Goal: Information Seeking & Learning: Get advice/opinions

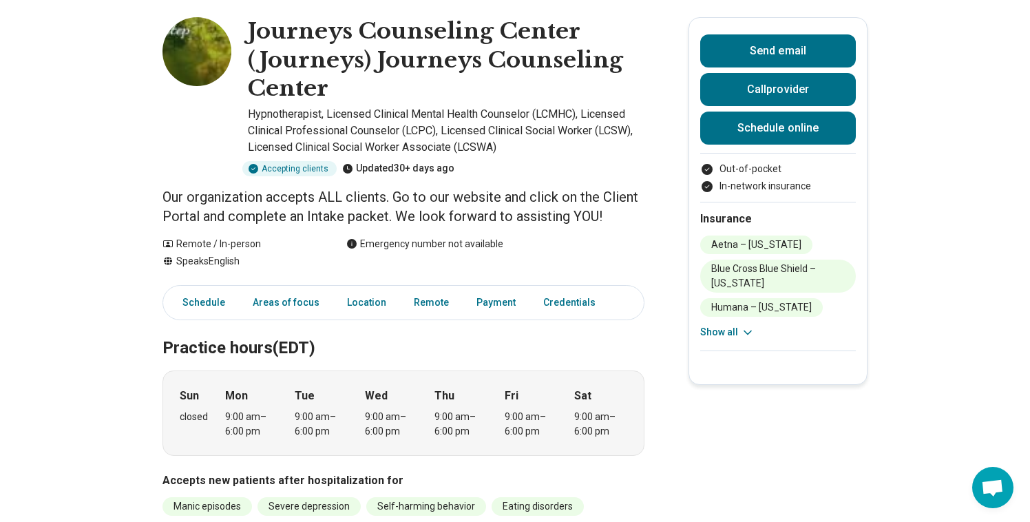
scroll to position [61, 0]
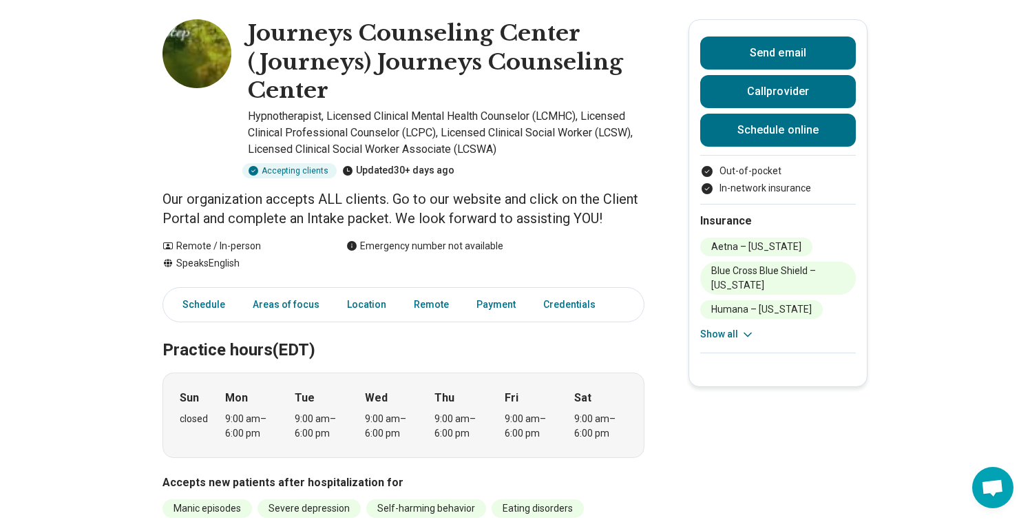
click at [727, 339] on button "Show all" at bounding box center [727, 334] width 54 height 14
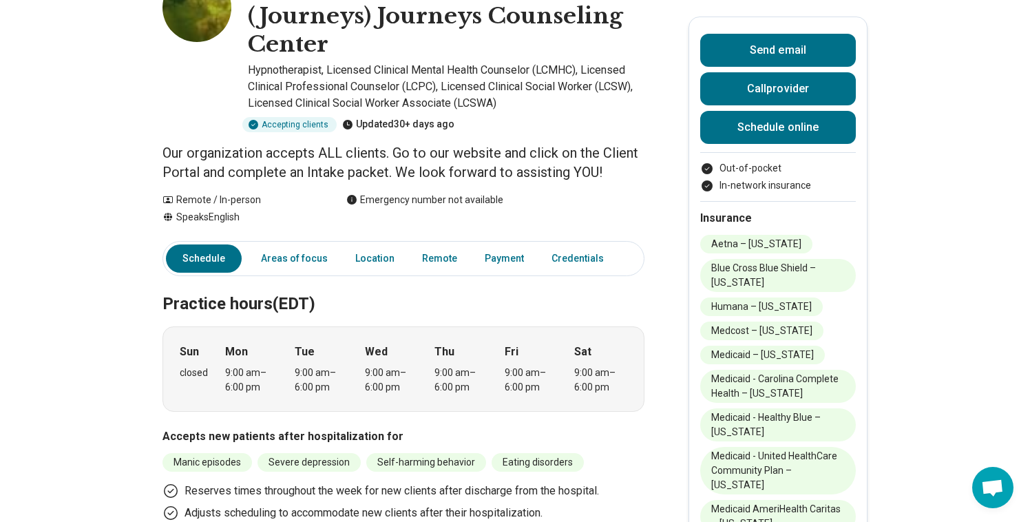
scroll to position [0, 0]
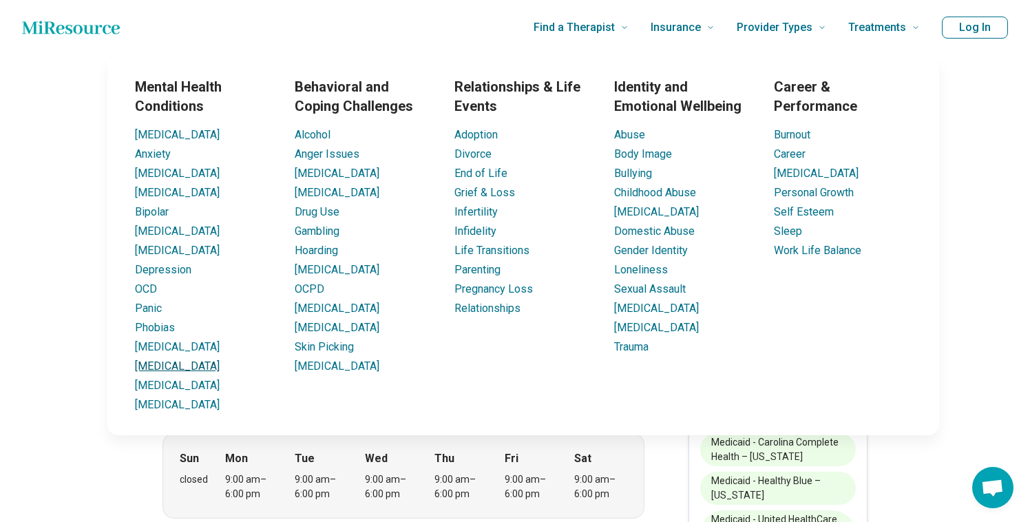
click at [142, 372] on link "[MEDICAL_DATA]" at bounding box center [177, 365] width 85 height 13
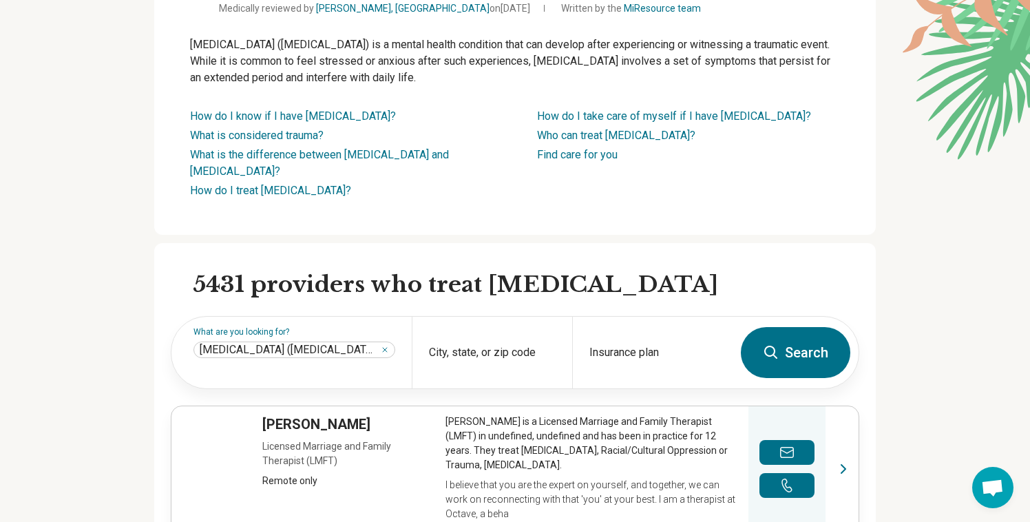
scroll to position [164, 0]
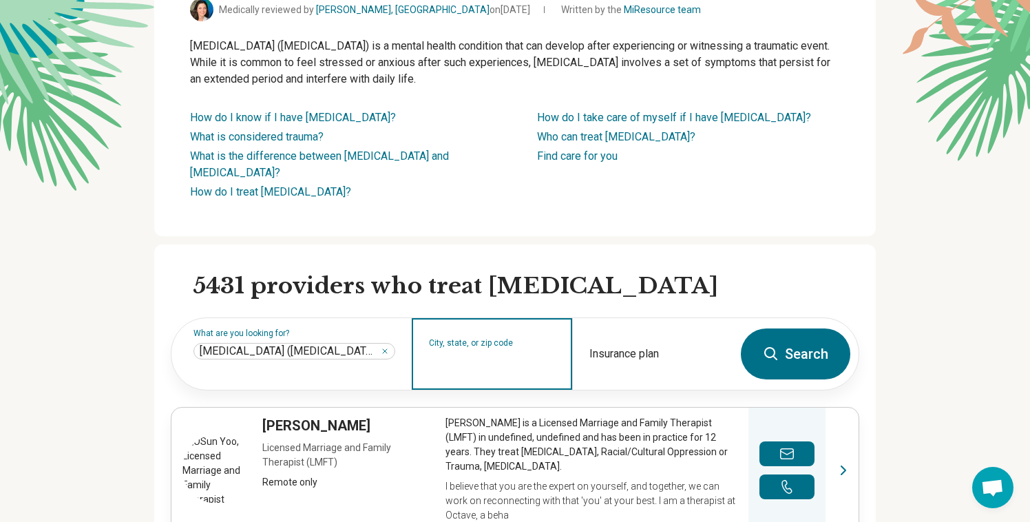
click at [541, 357] on input "City, state, or zip code" at bounding box center [492, 362] width 127 height 17
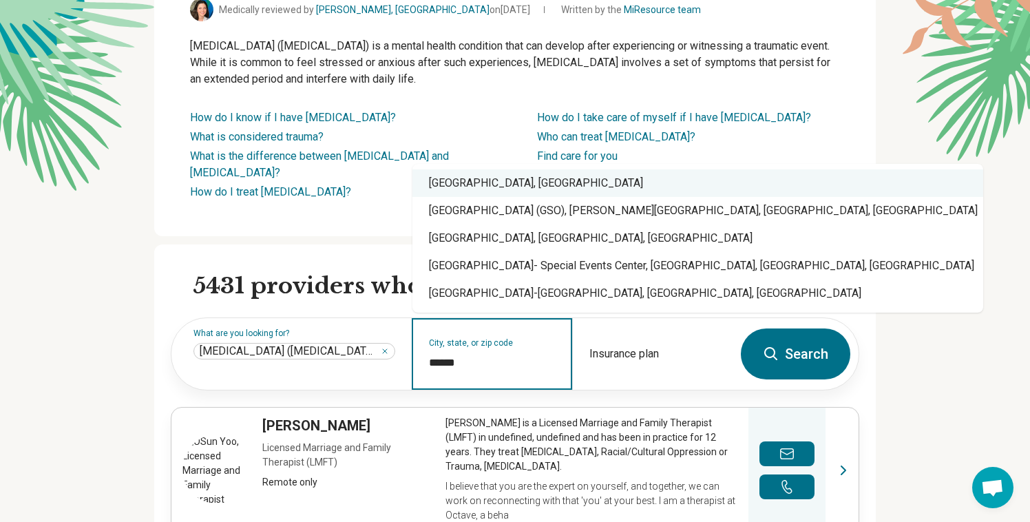
click at [523, 187] on div "[GEOGRAPHIC_DATA], [GEOGRAPHIC_DATA]" at bounding box center [697, 183] width 571 height 28
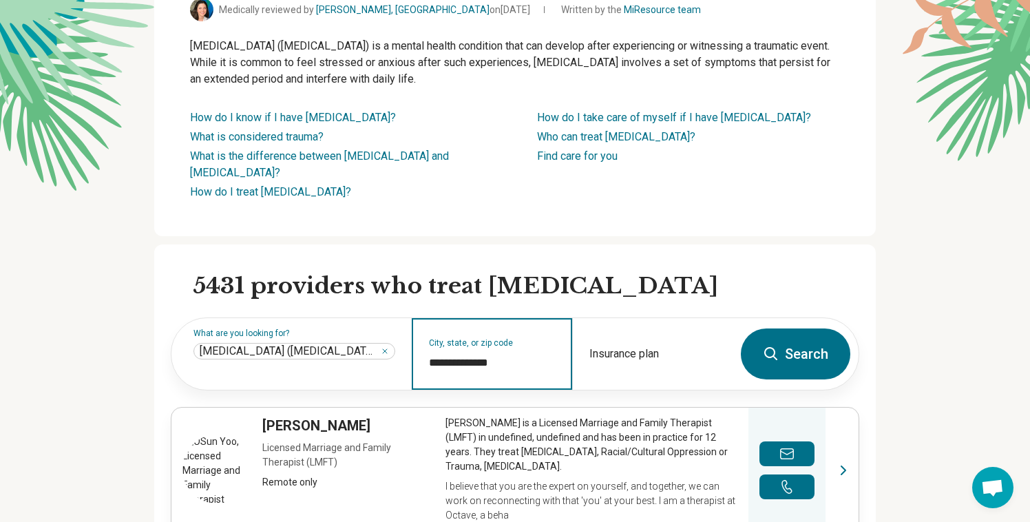
type input "**********"
click at [796, 346] on button "Search" at bounding box center [795, 353] width 109 height 51
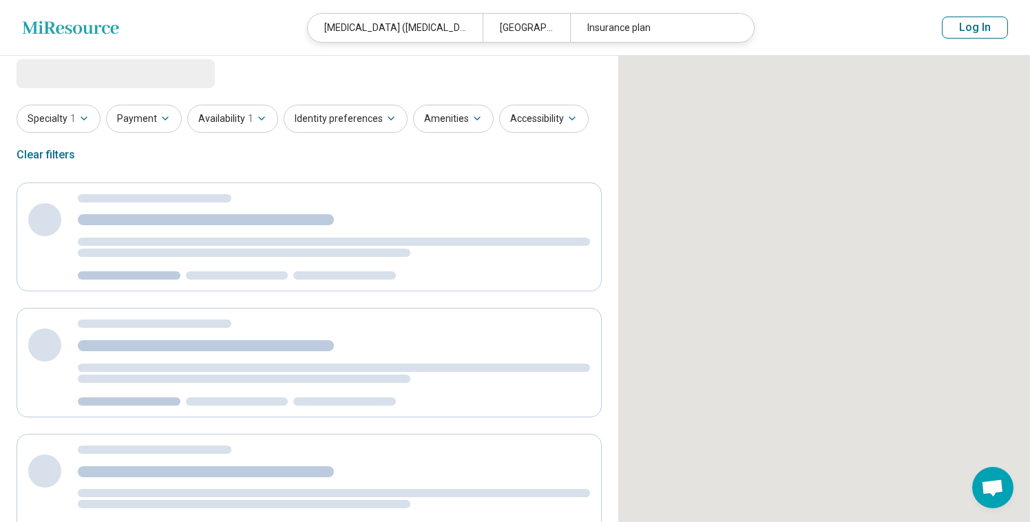
scroll to position [8, 0]
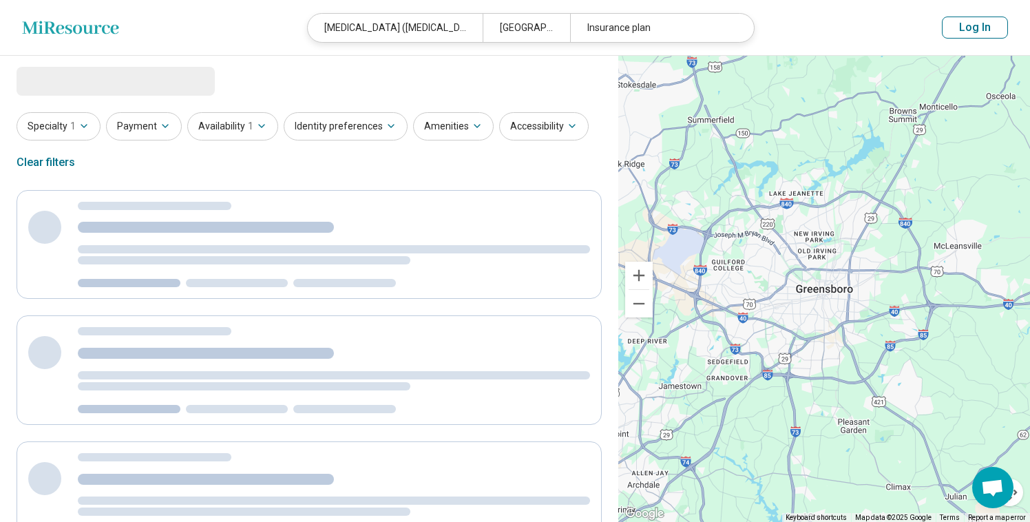
select select "***"
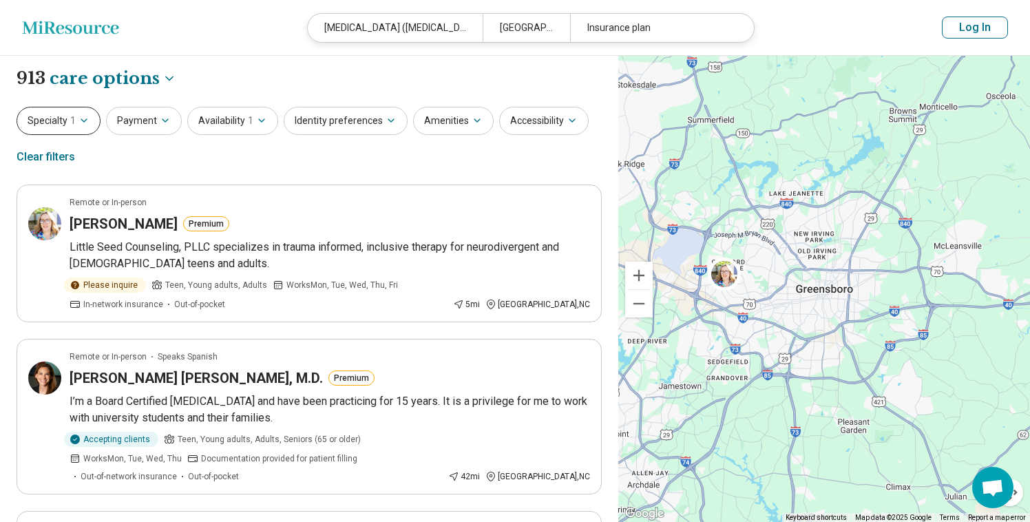
click at [80, 130] on button "Specialty 1" at bounding box center [59, 121] width 84 height 28
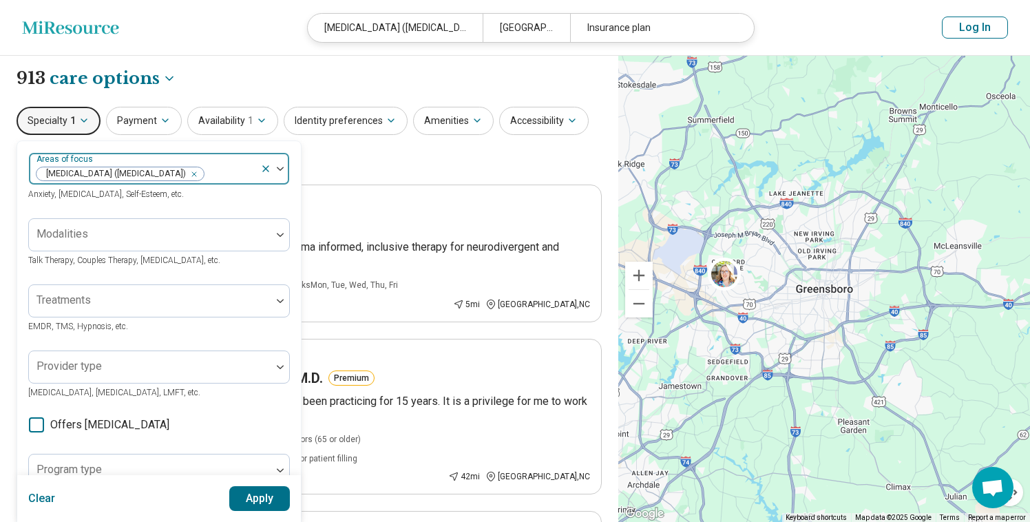
click at [232, 173] on div at bounding box center [230, 173] width 50 height 19
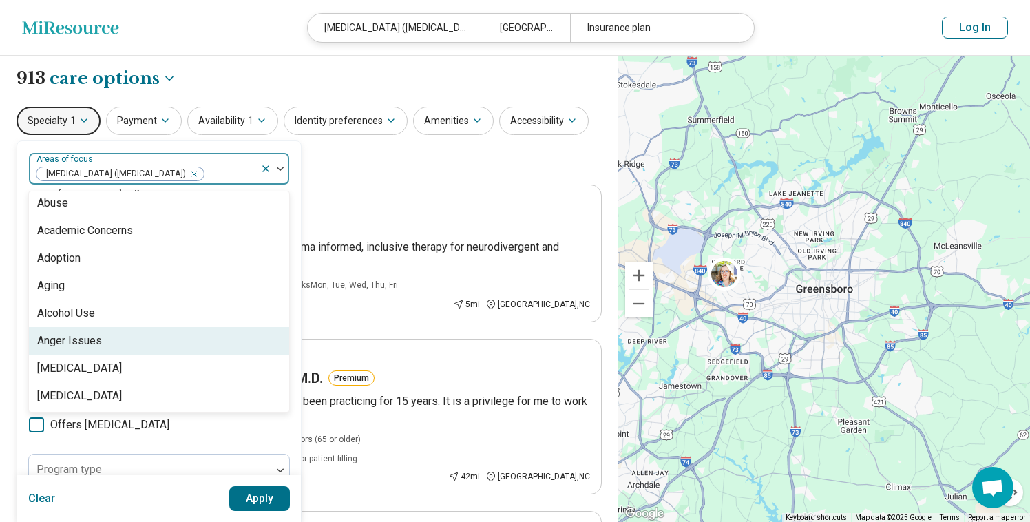
scroll to position [1, 0]
click at [145, 346] on div "Anger Issues" at bounding box center [159, 344] width 260 height 28
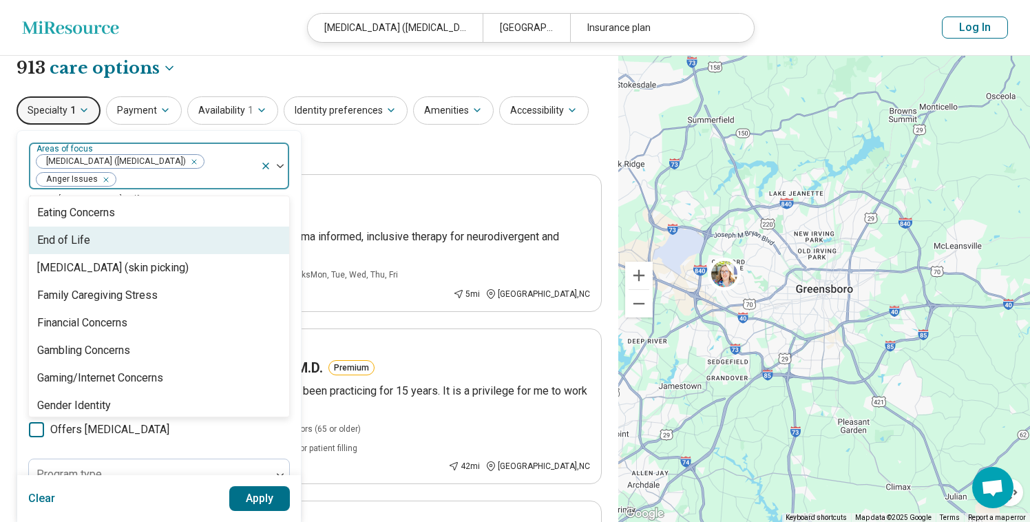
scroll to position [941, 0]
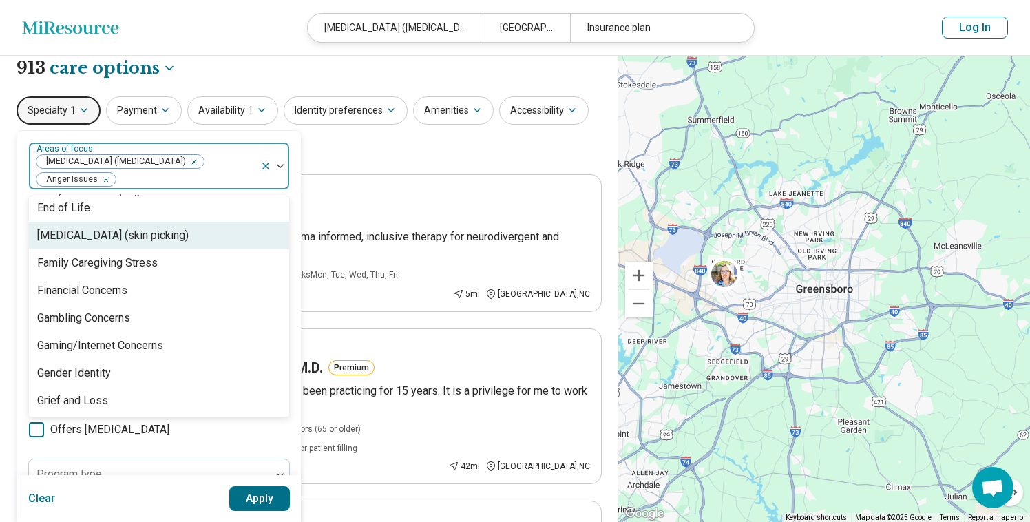
click at [434, 149] on div "Specialty 1 option Anger Issues, selected. [MEDICAL_DATA] (skin picking), 36 of…" at bounding box center [309, 129] width 585 height 67
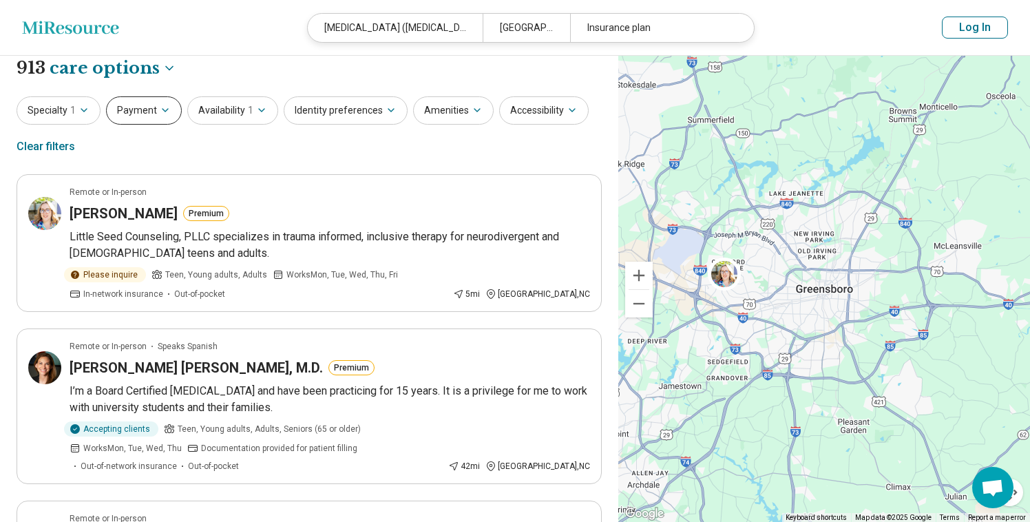
click at [169, 120] on button "Payment" at bounding box center [144, 110] width 76 height 28
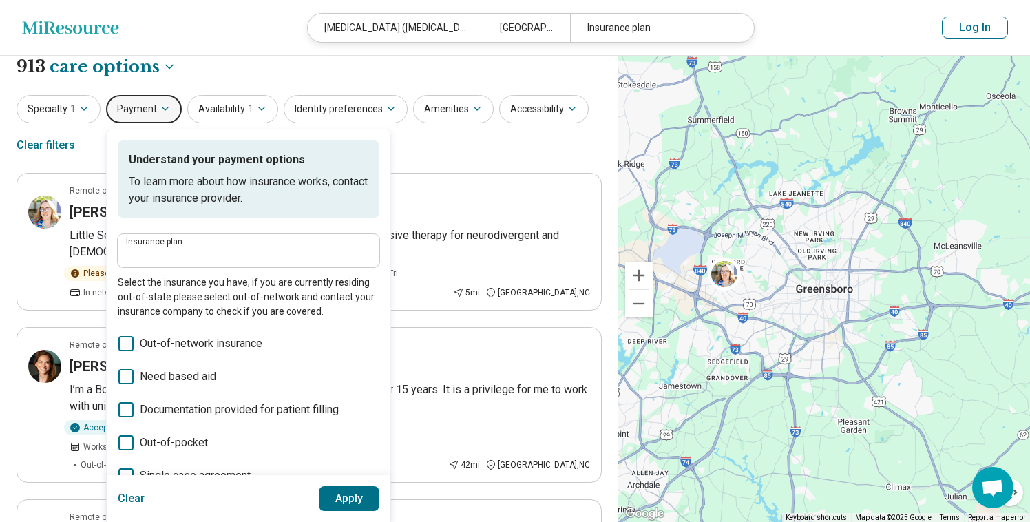
scroll to position [0, 0]
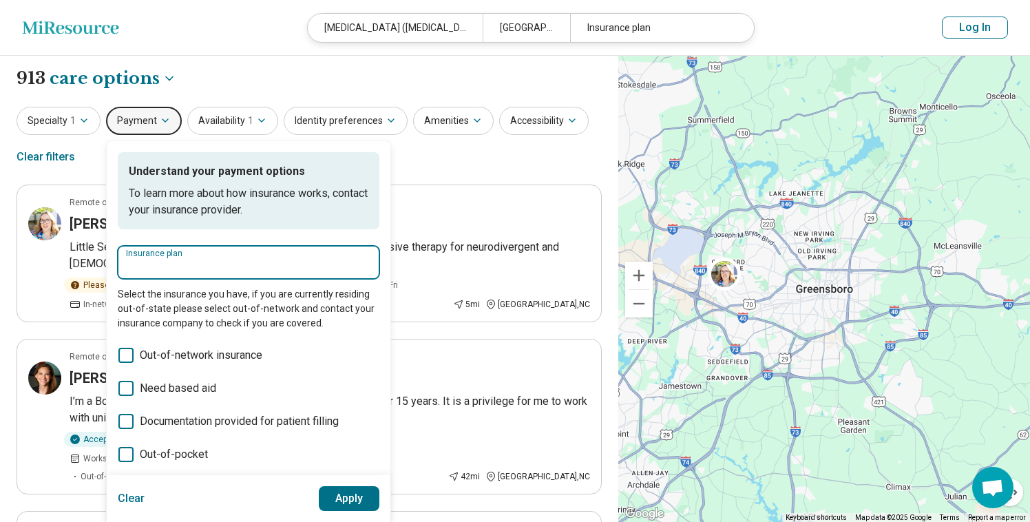
click at [198, 262] on input "Insurance plan" at bounding box center [248, 266] width 245 height 17
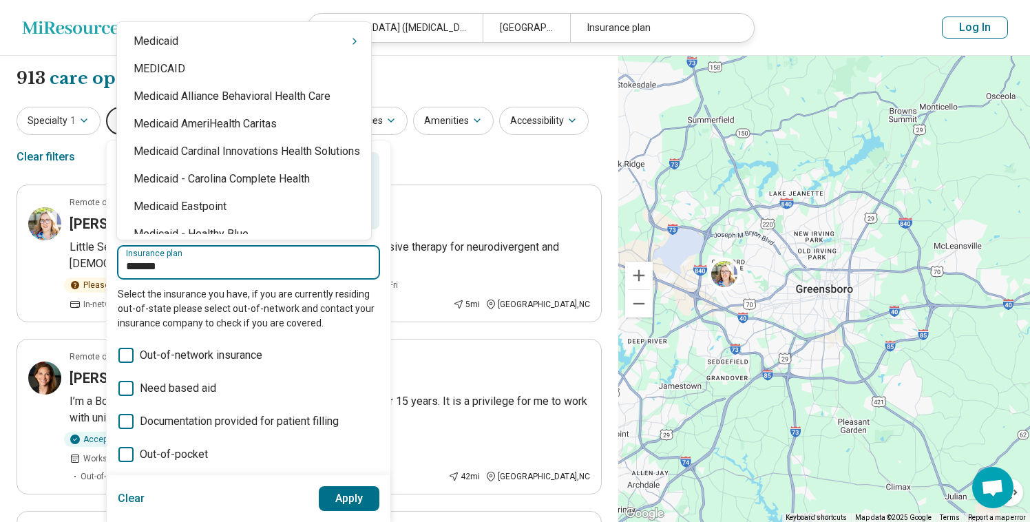
type input "********"
click at [190, 45] on div "Medicaid" at bounding box center [244, 42] width 254 height 28
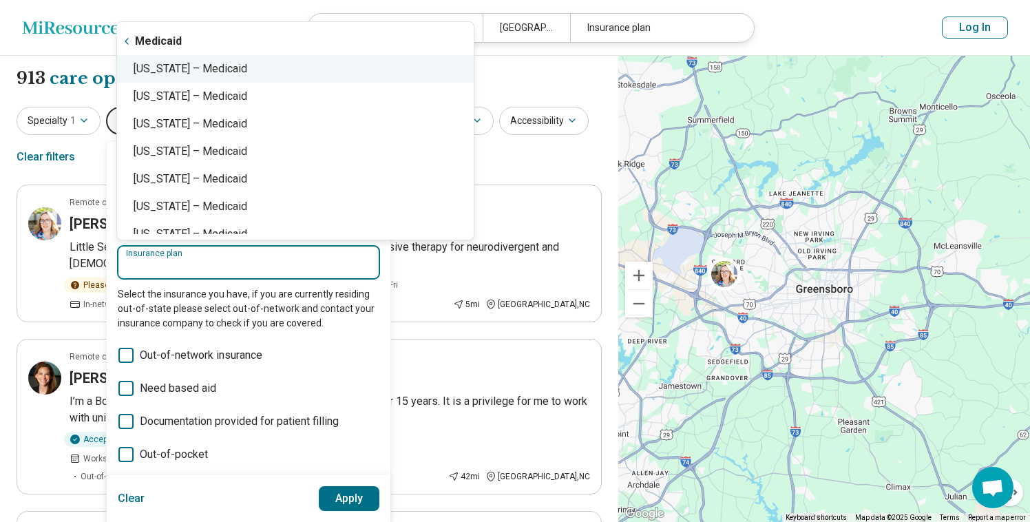
click at [191, 70] on div "[US_STATE] – Medicaid" at bounding box center [295, 69] width 357 height 28
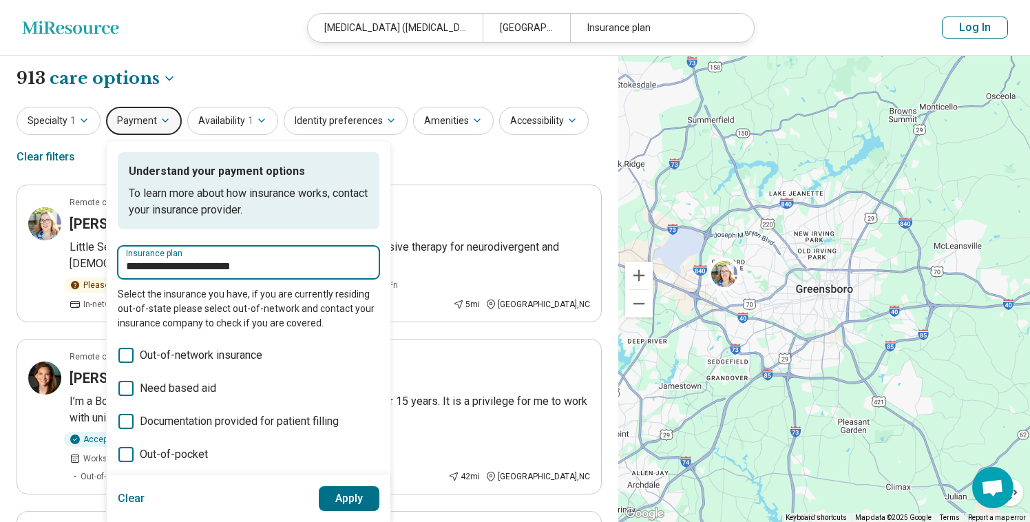
type input "**********"
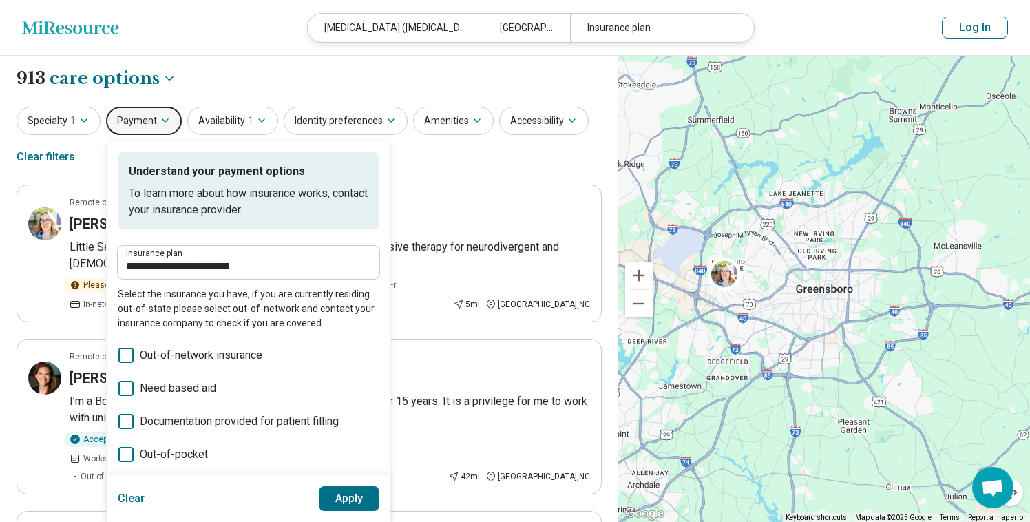
click at [361, 499] on button "Apply" at bounding box center [349, 498] width 61 height 25
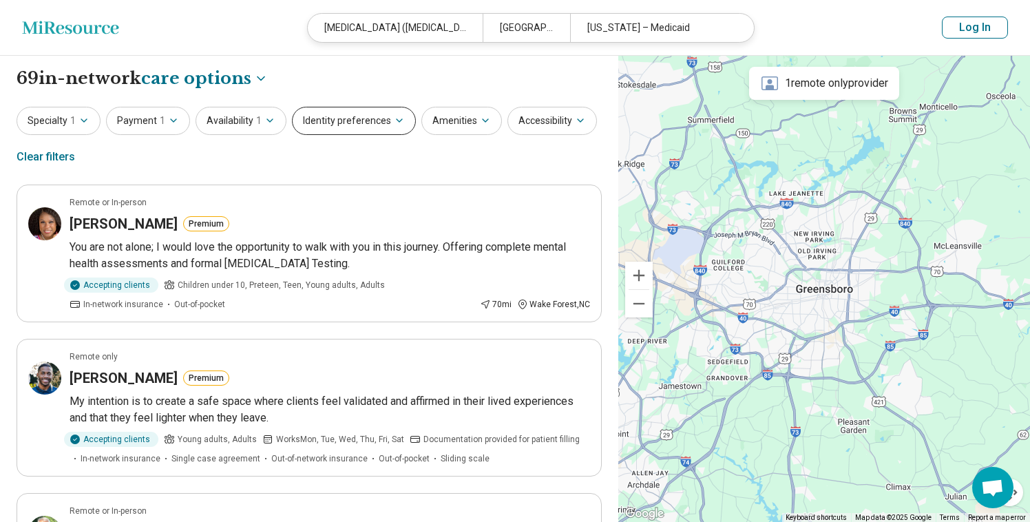
click at [379, 122] on button "Identity preferences" at bounding box center [354, 121] width 124 height 28
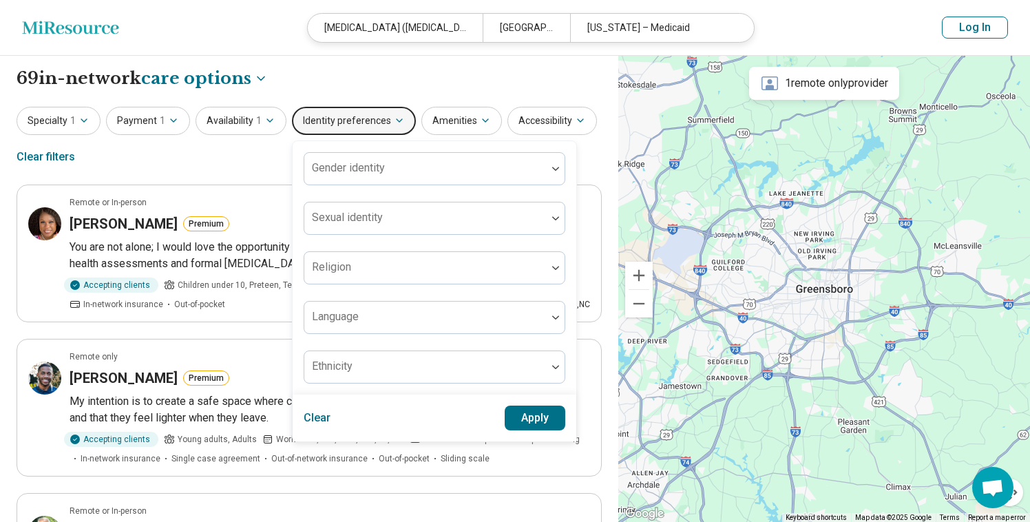
click at [379, 122] on button "Identity preferences" at bounding box center [354, 121] width 124 height 28
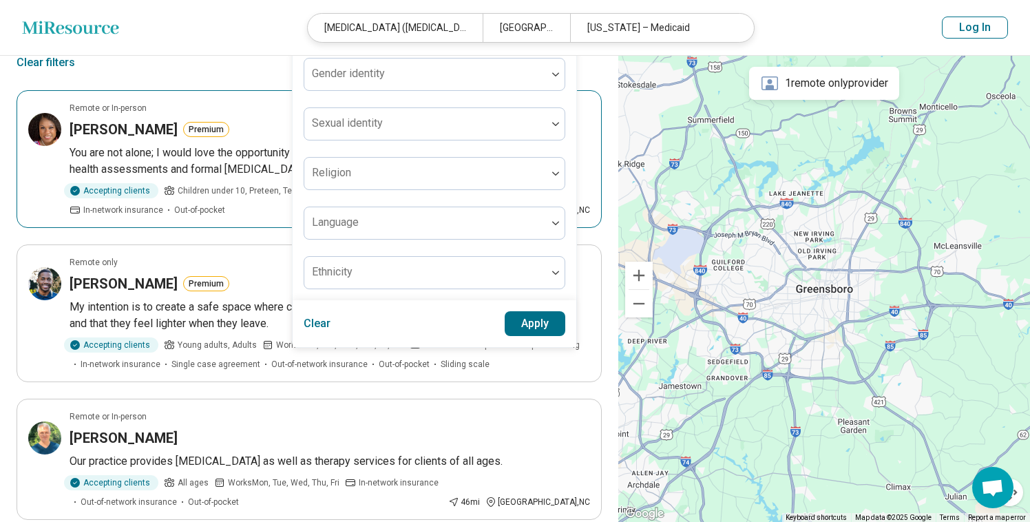
scroll to position [95, 0]
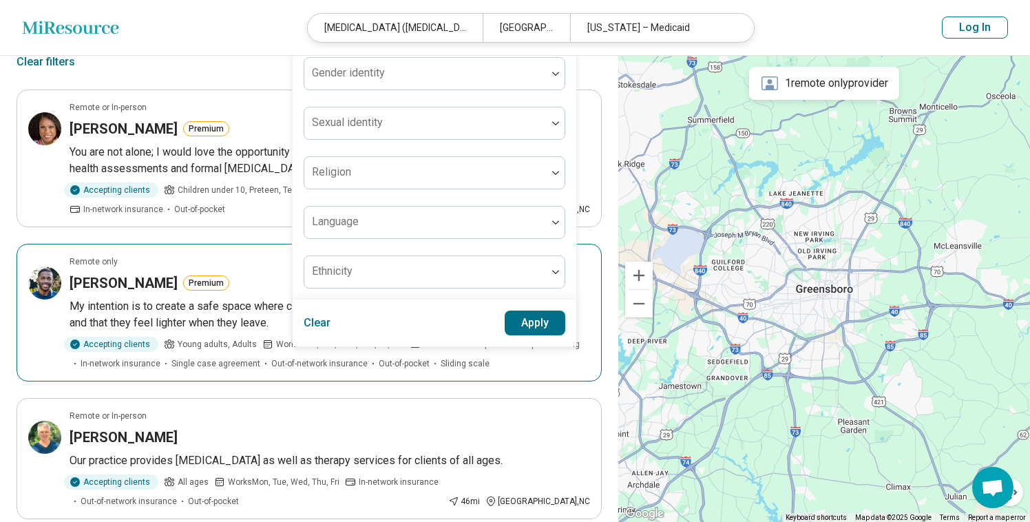
click at [227, 257] on div "Remote only" at bounding box center [330, 261] width 520 height 12
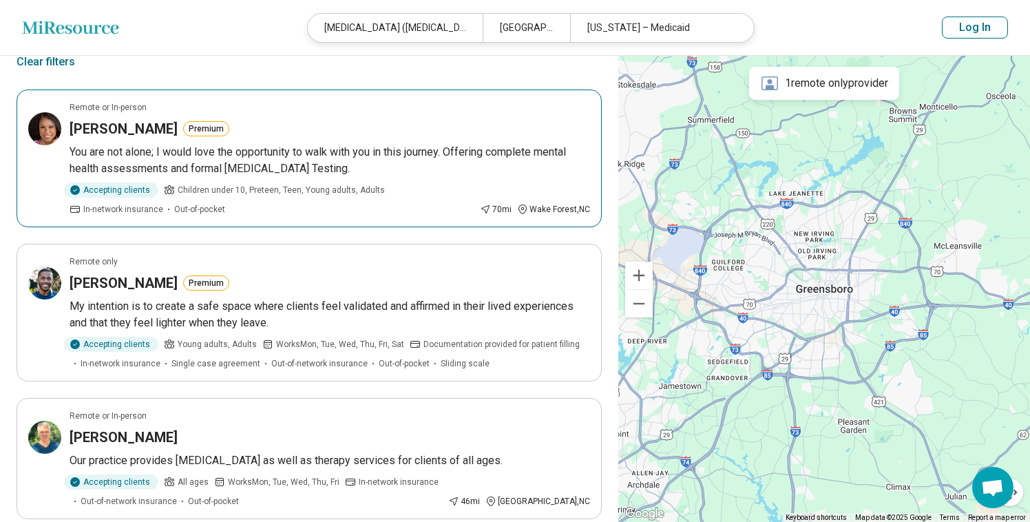
scroll to position [0, 0]
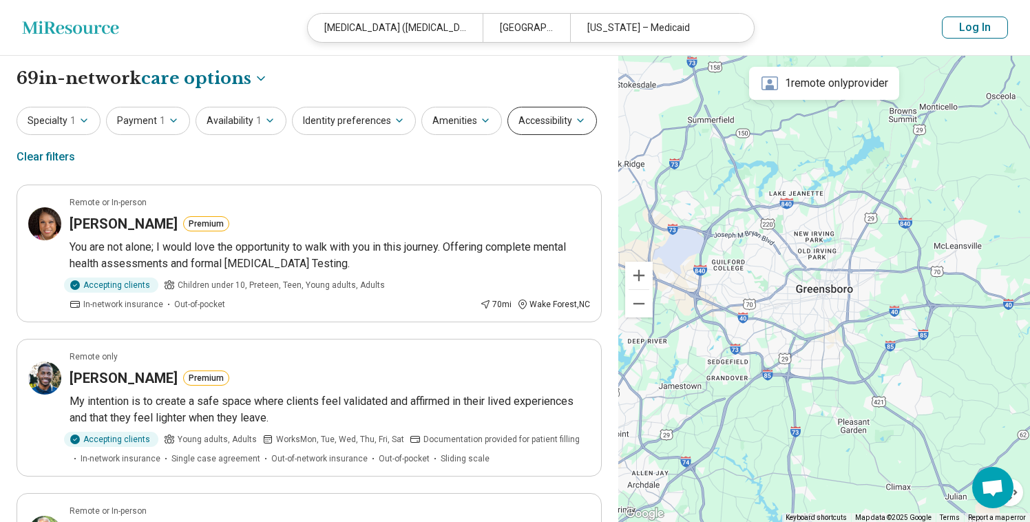
click at [529, 129] on button "Accessibility" at bounding box center [551, 121] width 89 height 28
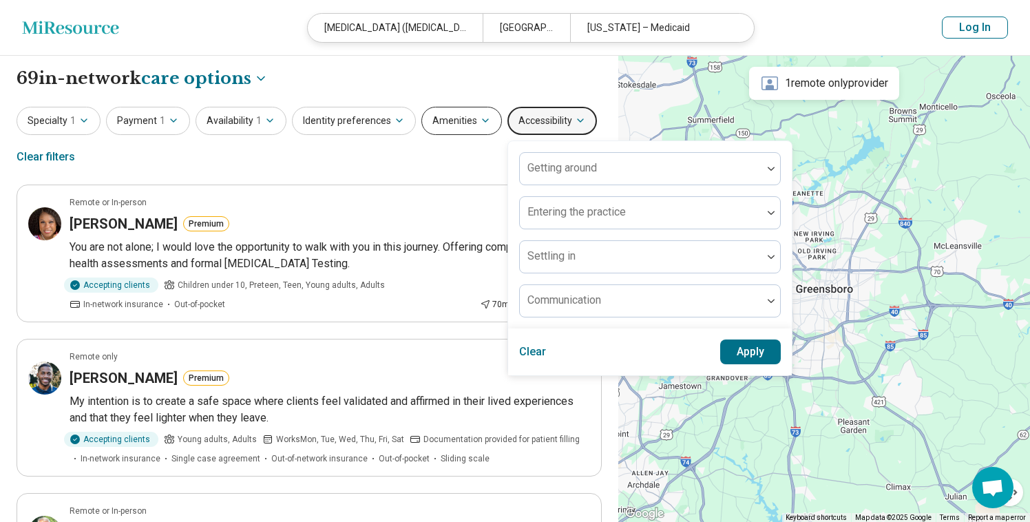
click at [451, 127] on button "Amenities" at bounding box center [461, 121] width 81 height 28
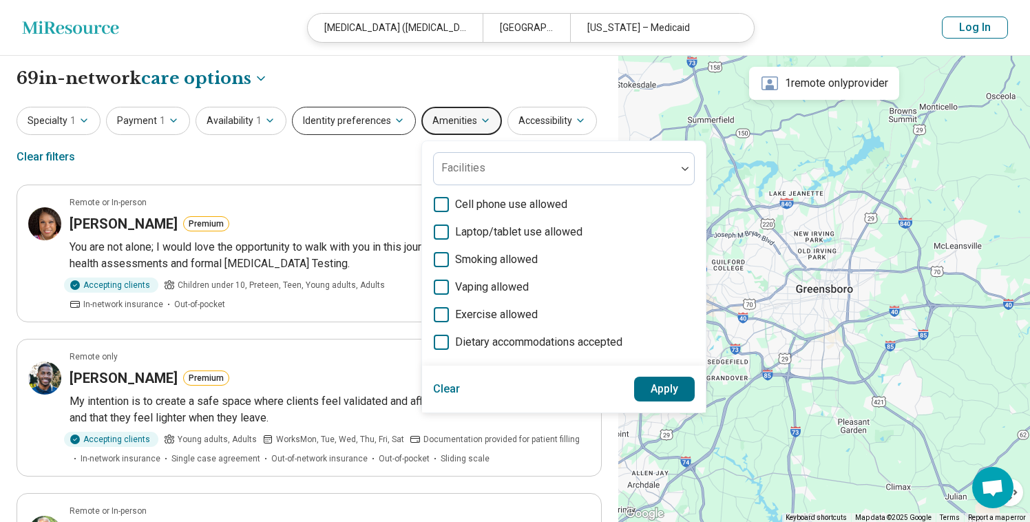
click at [368, 127] on button "Identity preferences" at bounding box center [354, 121] width 124 height 28
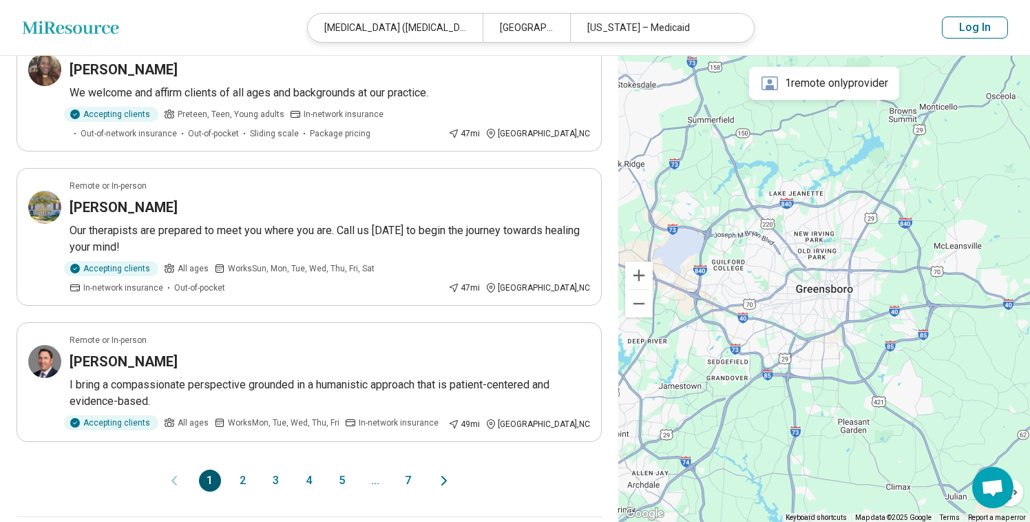
scroll to position [1271, 0]
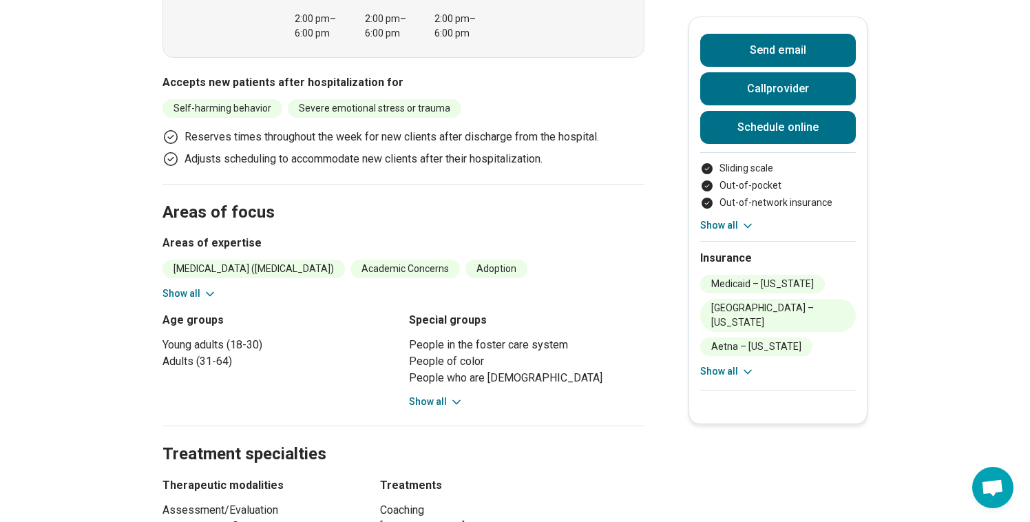
scroll to position [561, 0]
